Goal: Find specific page/section

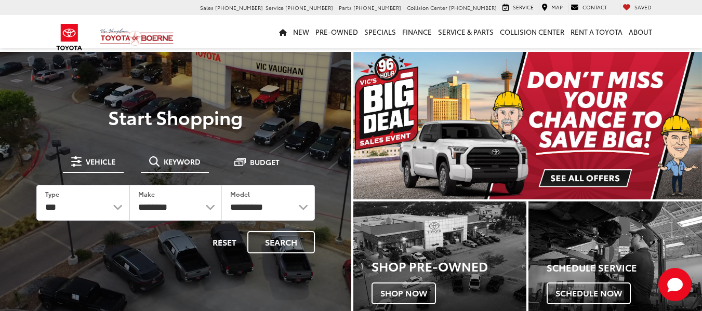
click at [192, 165] on span "Keyword" at bounding box center [182, 161] width 37 height 7
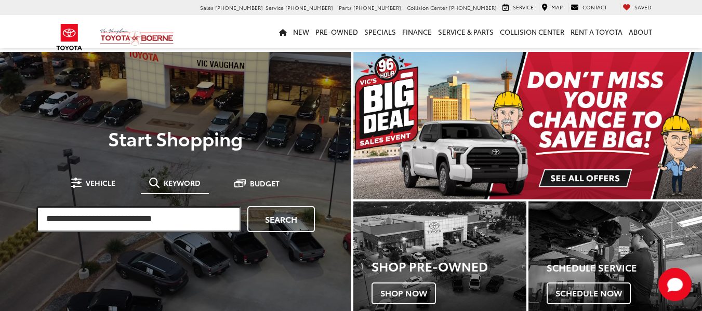
click at [158, 218] on input "search" at bounding box center [138, 219] width 205 height 26
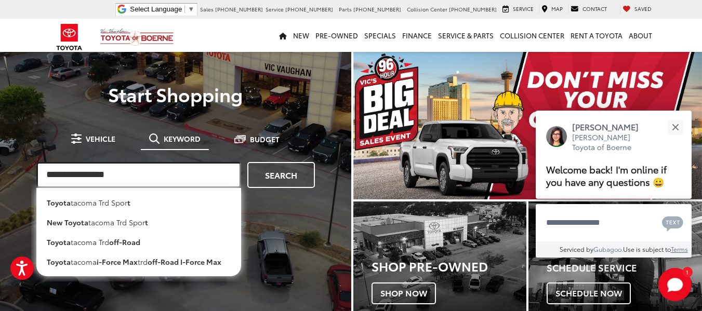
type input "**********"
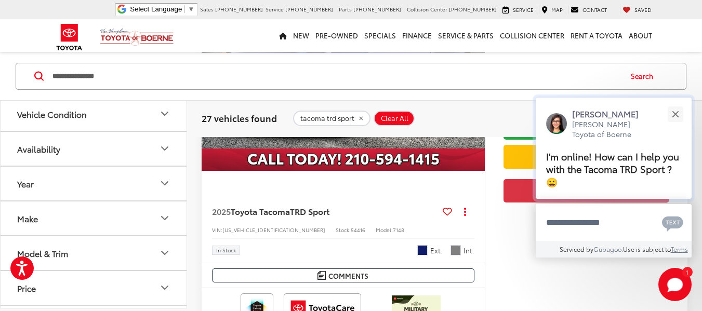
scroll to position [3214, 0]
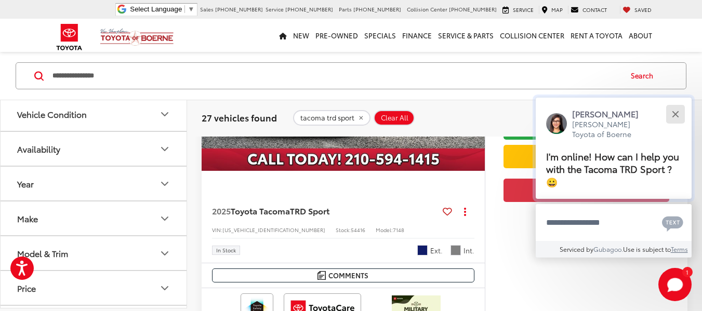
click at [677, 113] on div "Close" at bounding box center [675, 114] width 7 height 7
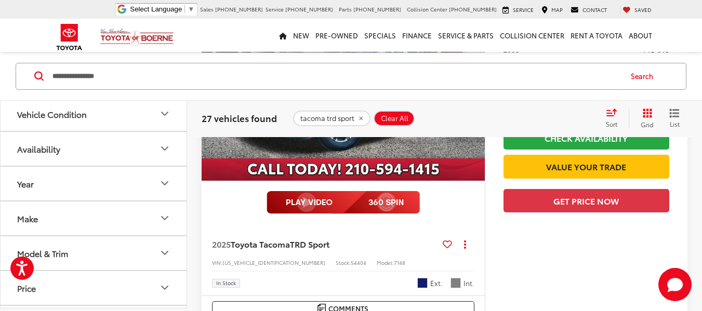
scroll to position [3629, 0]
